Goal: Task Accomplishment & Management: Use online tool/utility

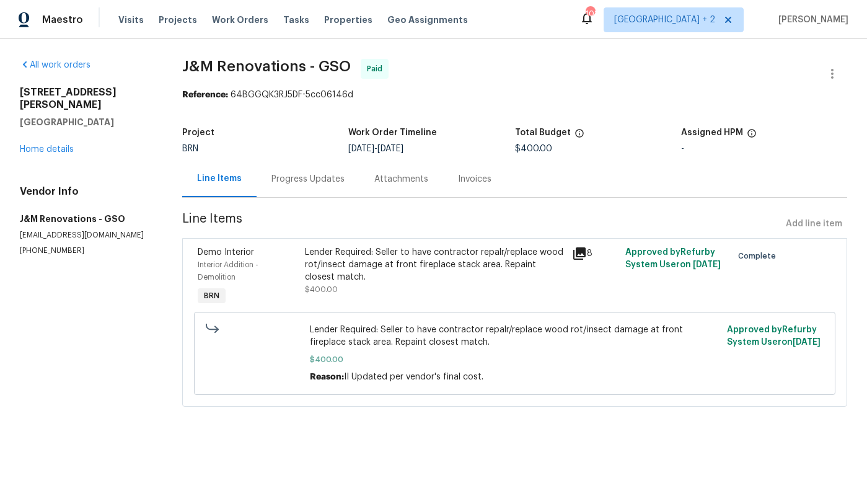
click at [247, 32] on div "Visits Projects Work Orders Tasks Properties Geo Assignments" at bounding box center [300, 19] width 364 height 25
click at [248, 18] on span "Work Orders" at bounding box center [240, 20] width 56 height 12
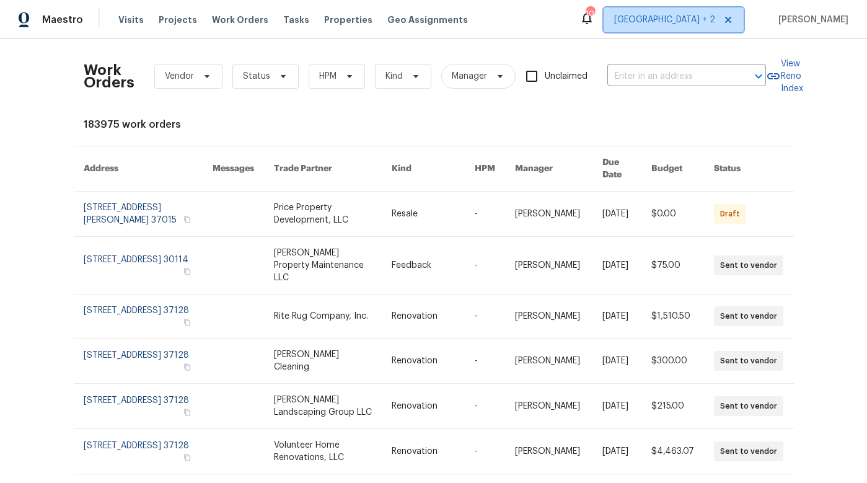
click at [710, 22] on span "Nashville + 2" at bounding box center [664, 20] width 101 height 12
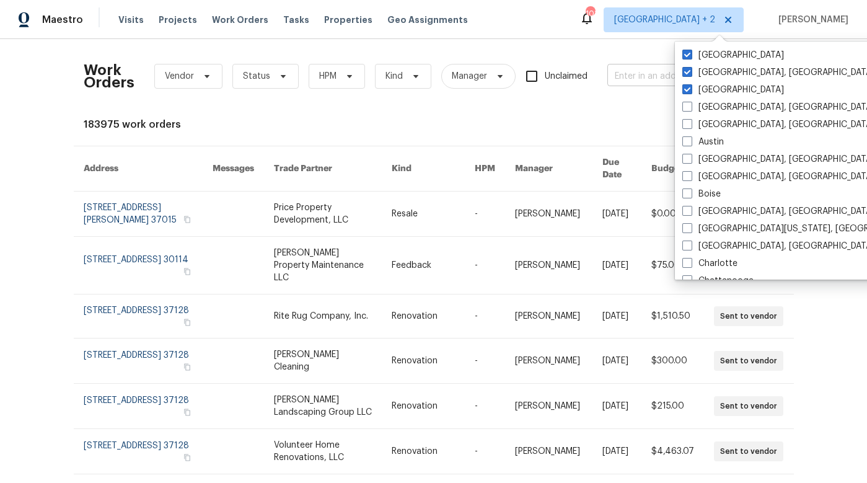
click at [662, 71] on input "text" at bounding box center [669, 76] width 124 height 19
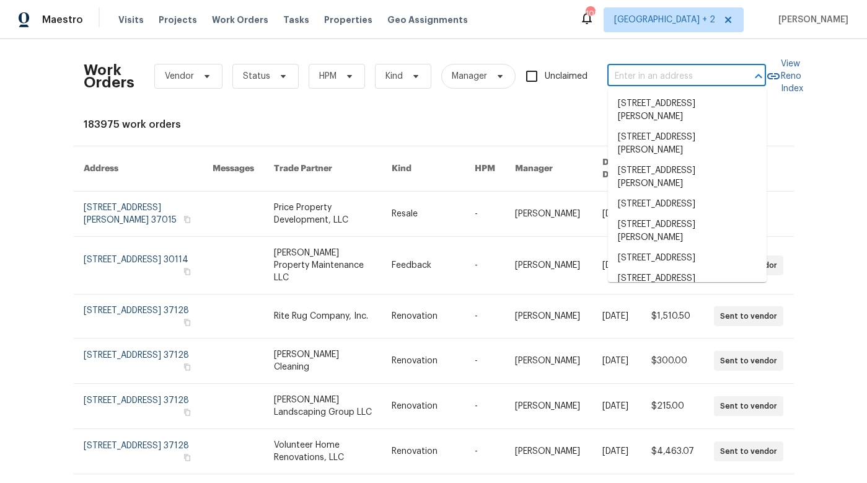
paste input "7425 Silver View Ln, Raleigh, NC 27613"
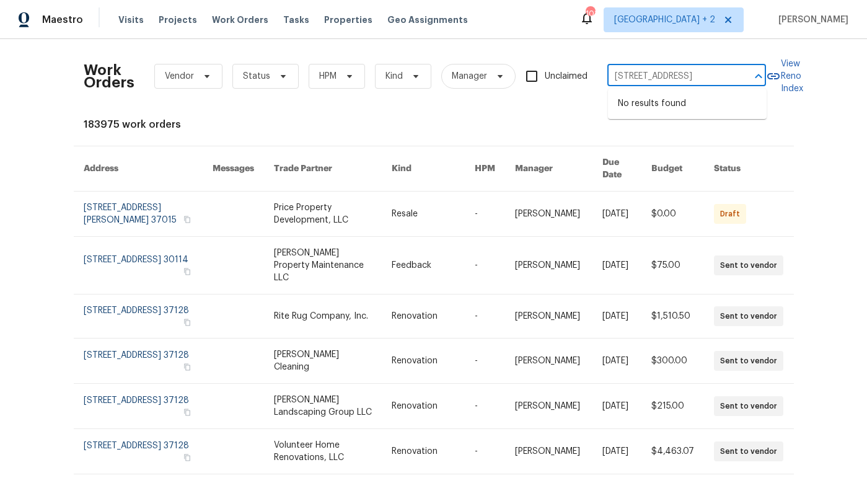
type input "7425 Silver View Ln, Raleigh, NC 27613"
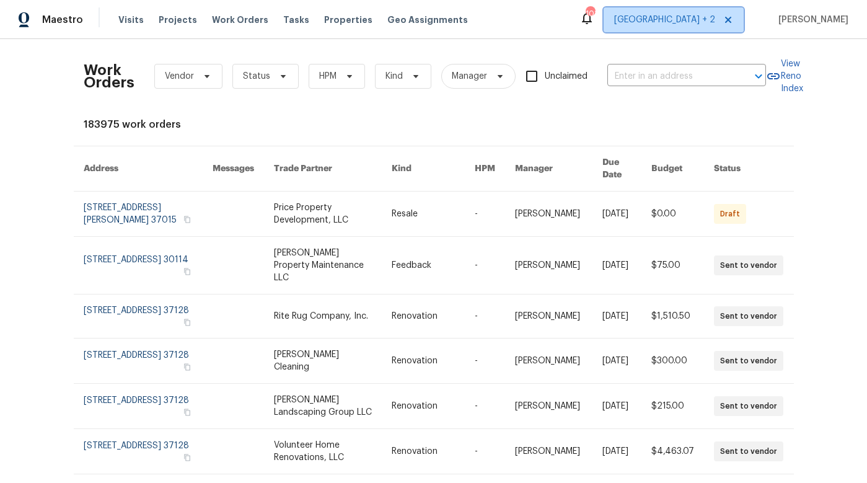
scroll to position [0, 0]
click at [707, 25] on span "Nashville + 2" at bounding box center [664, 20] width 101 height 12
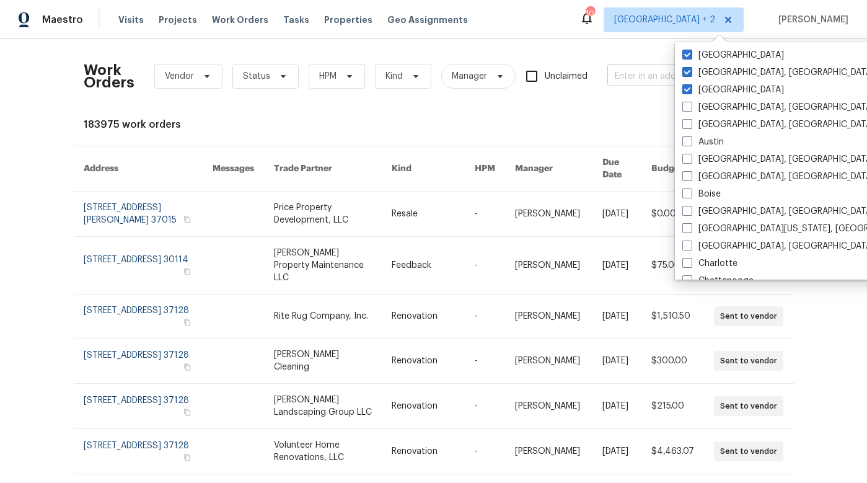
click at [639, 76] on input "text" at bounding box center [669, 76] width 124 height 19
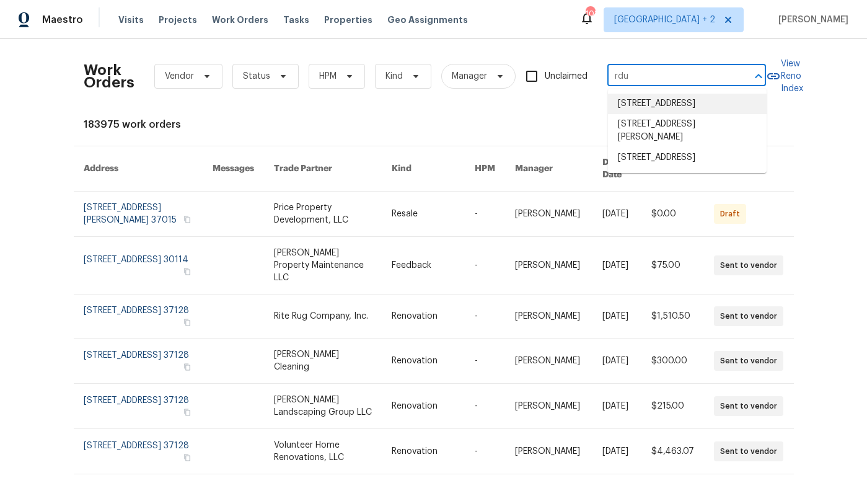
type input "rdu"
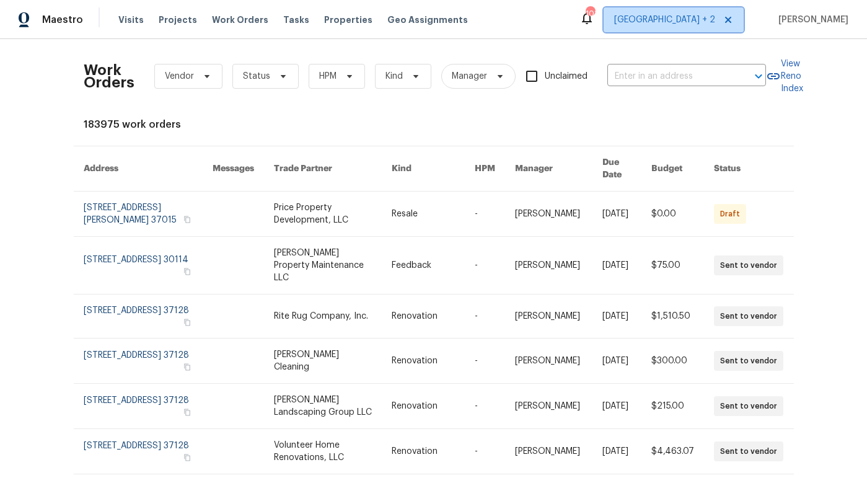
click at [707, 22] on span "Nashville + 2" at bounding box center [664, 20] width 101 height 12
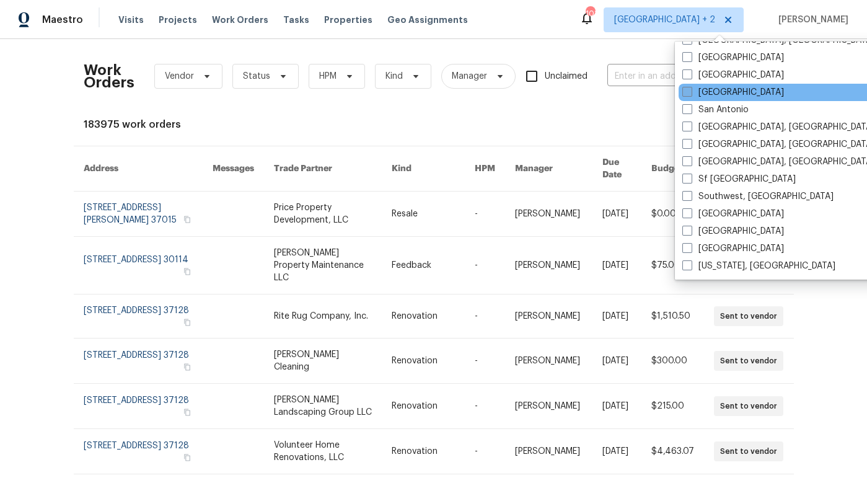
scroll to position [786, 0]
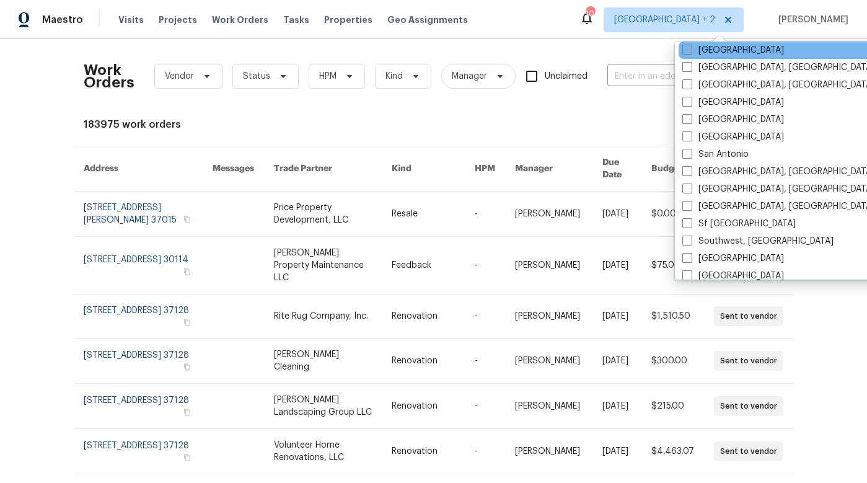
click at [701, 49] on label "Raleigh" at bounding box center [733, 50] width 102 height 12
click at [690, 49] on input "Raleigh" at bounding box center [686, 48] width 8 height 8
checkbox input "true"
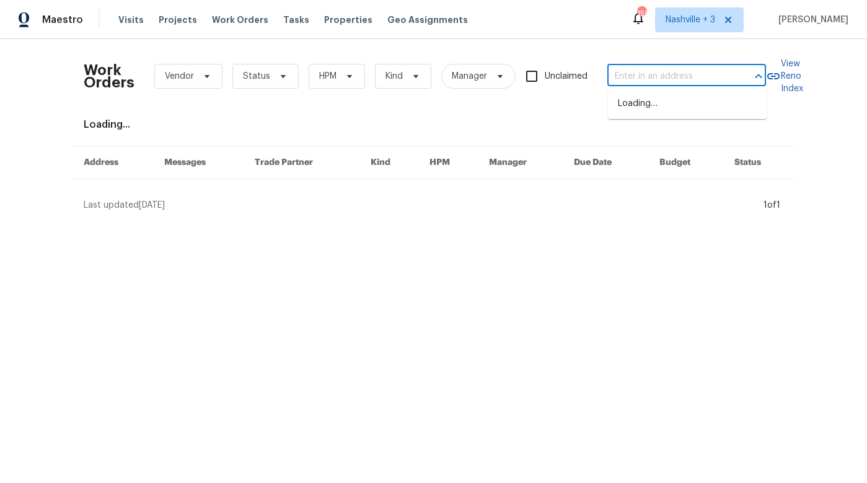
click at [647, 72] on input "text" at bounding box center [669, 76] width 124 height 19
paste input "7425 Silver View Ln, Raleigh, NC 27613"
type input "7425 Silver View Ln, Raleigh, NC 27613"
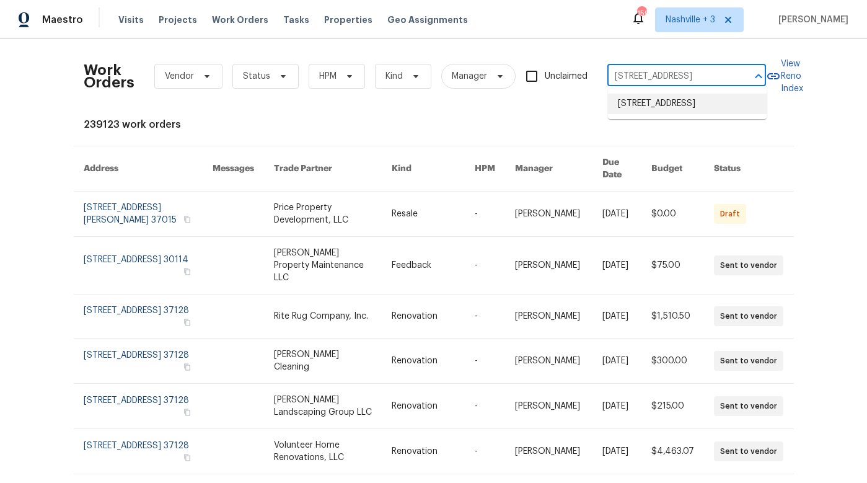
click at [654, 107] on li "7425 Silver View Ln, Raleigh, NC 27613" at bounding box center [687, 104] width 159 height 20
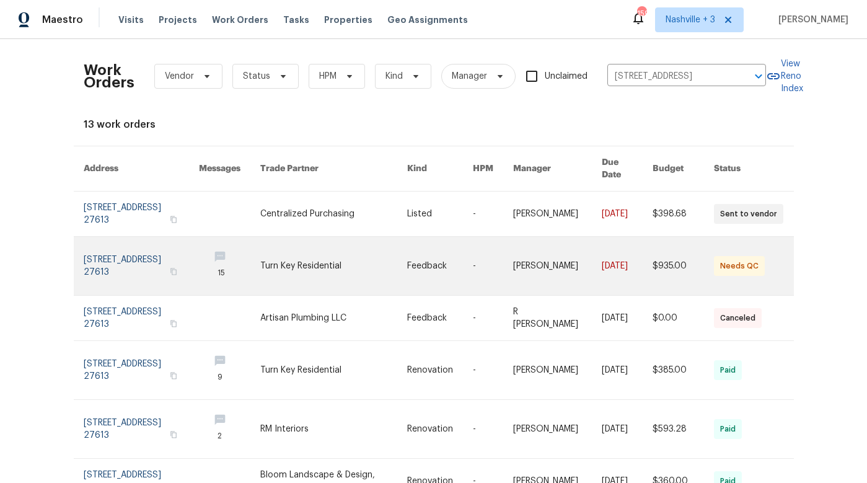
scroll to position [32, 0]
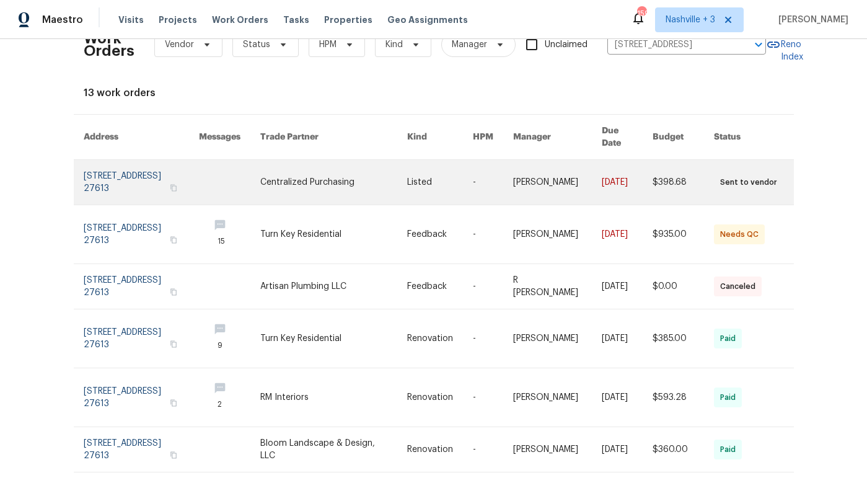
click at [304, 180] on link at bounding box center [333, 182] width 147 height 45
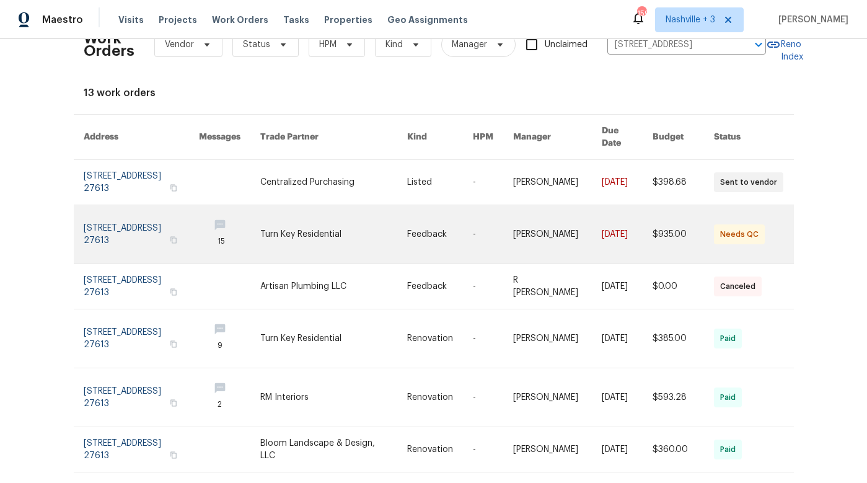
click at [299, 232] on link at bounding box center [333, 234] width 147 height 58
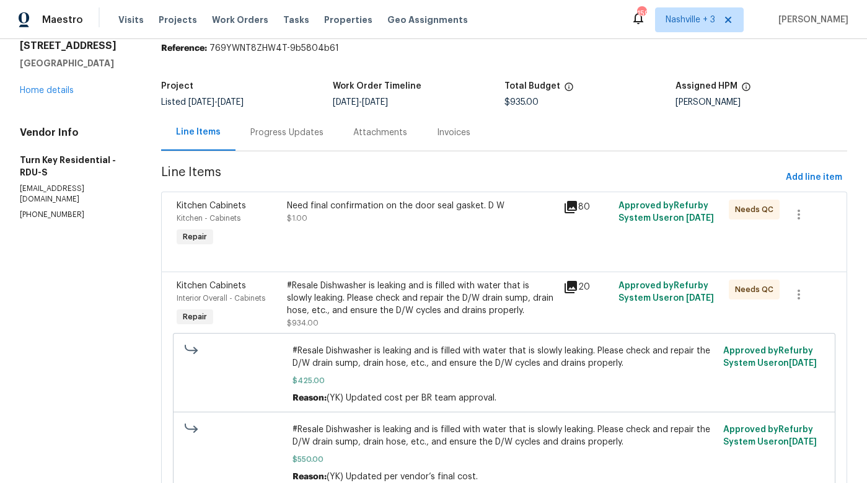
scroll to position [48, 0]
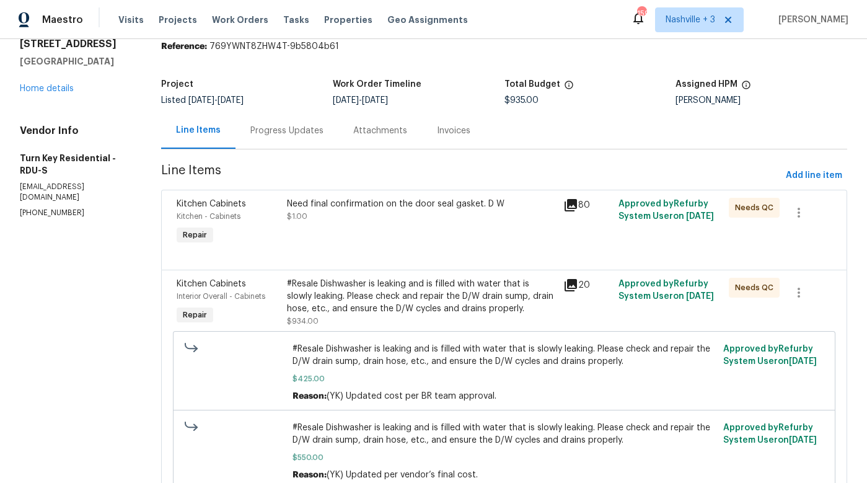
click at [578, 286] on icon at bounding box center [570, 285] width 15 height 15
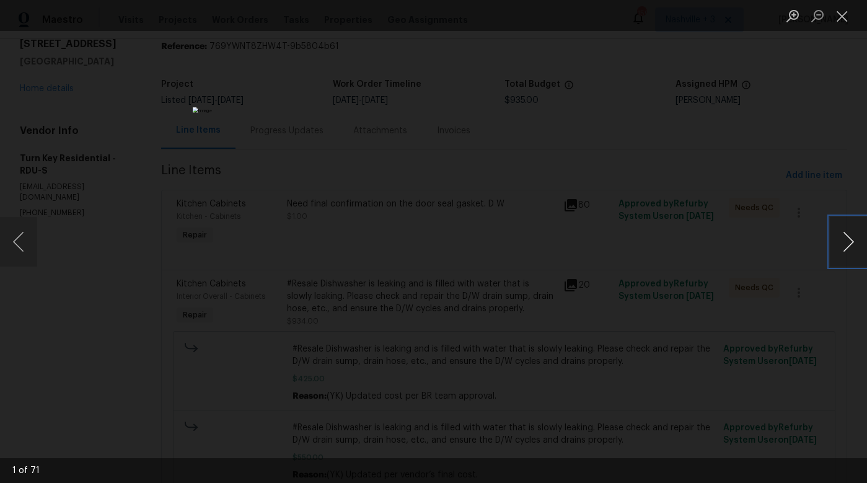
click at [836, 236] on button "Next image" at bounding box center [848, 242] width 37 height 50
click at [836, 237] on button "Next image" at bounding box center [848, 242] width 37 height 50
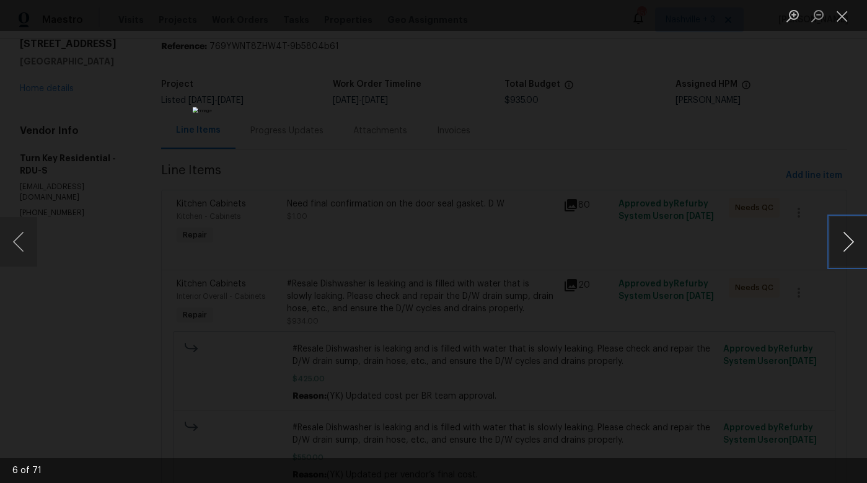
click at [836, 237] on button "Next image" at bounding box center [848, 242] width 37 height 50
click at [836, 238] on button "Next image" at bounding box center [848, 242] width 37 height 50
click at [836, 239] on button "Next image" at bounding box center [848, 242] width 37 height 50
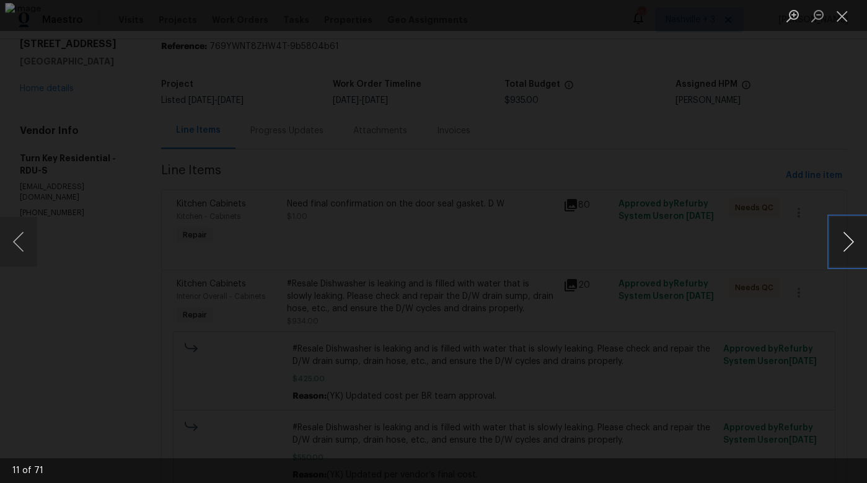
click at [836, 239] on button "Next image" at bounding box center [848, 242] width 37 height 50
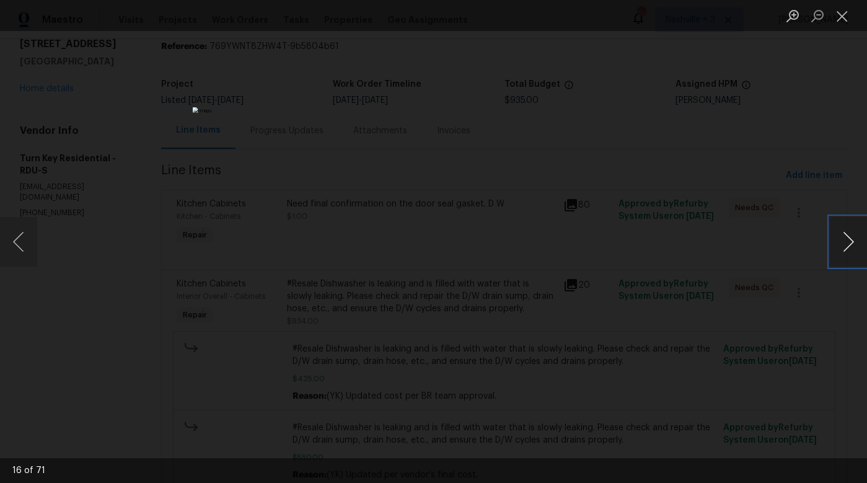
click at [836, 240] on button "Next image" at bounding box center [848, 242] width 37 height 50
click at [12, 235] on button "Previous image" at bounding box center [18, 242] width 37 height 50
click at [843, 237] on button "Next image" at bounding box center [848, 242] width 37 height 50
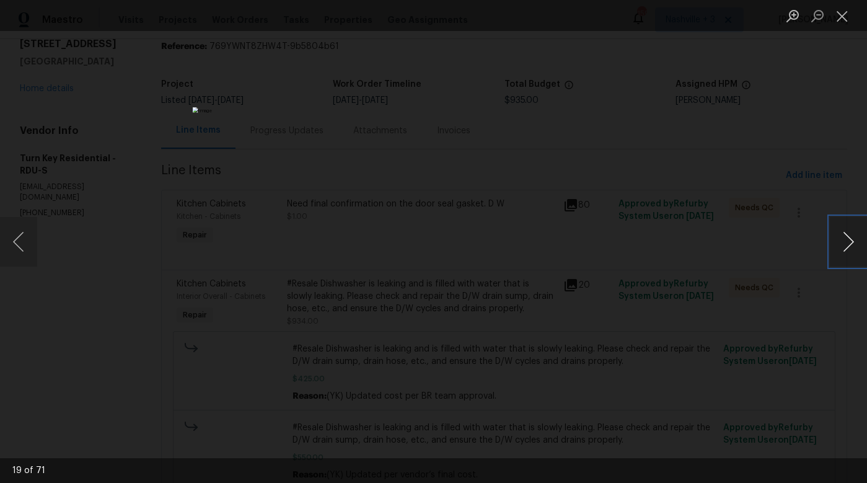
click at [843, 237] on button "Next image" at bounding box center [848, 242] width 37 height 50
click at [844, 237] on button "Next image" at bounding box center [848, 242] width 37 height 50
click at [844, 238] on button "Next image" at bounding box center [848, 242] width 37 height 50
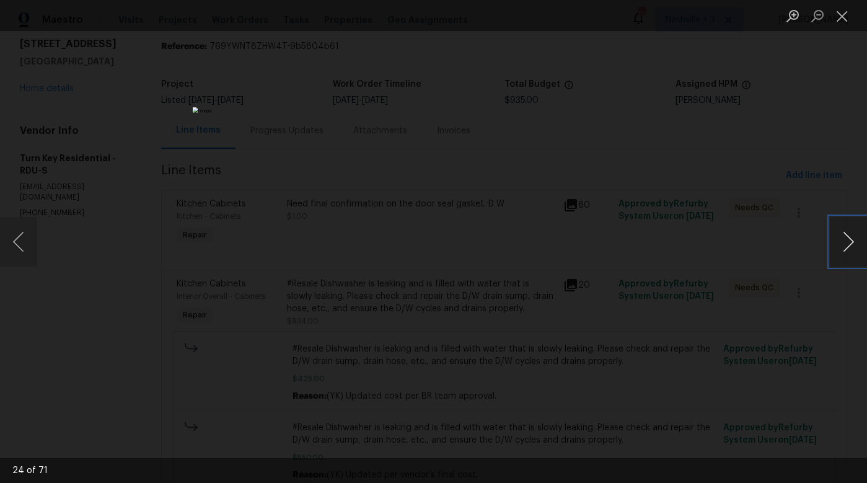
click at [844, 238] on button "Next image" at bounding box center [848, 242] width 37 height 50
click at [848, 244] on button "Next image" at bounding box center [848, 242] width 37 height 50
click at [848, 245] on button "Next image" at bounding box center [848, 242] width 37 height 50
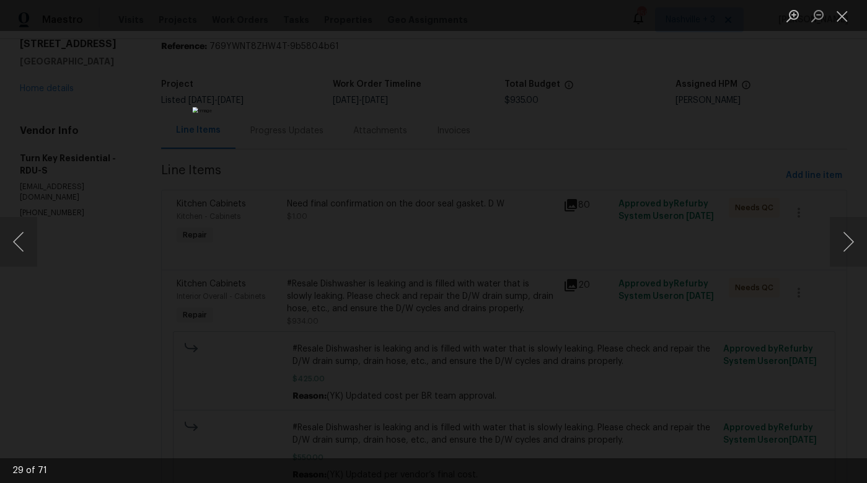
click at [778, 263] on div "Lightbox" at bounding box center [433, 241] width 867 height 483
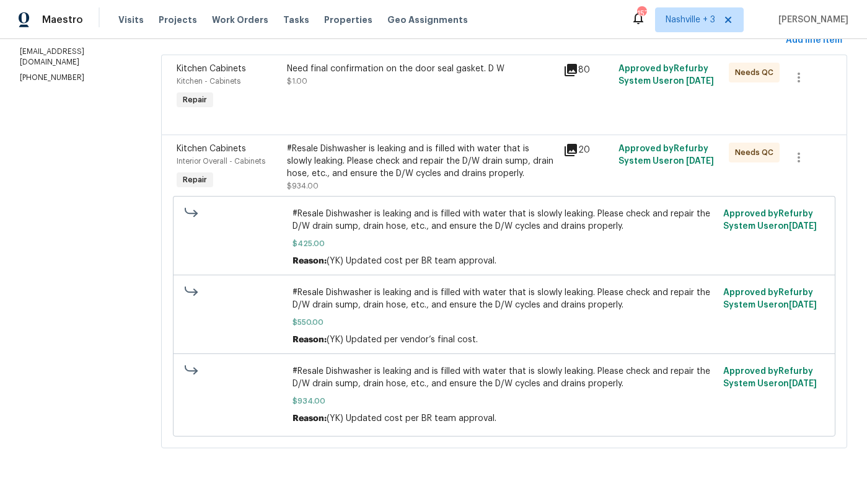
scroll to position [186, 0]
